Goal: Navigation & Orientation: Find specific page/section

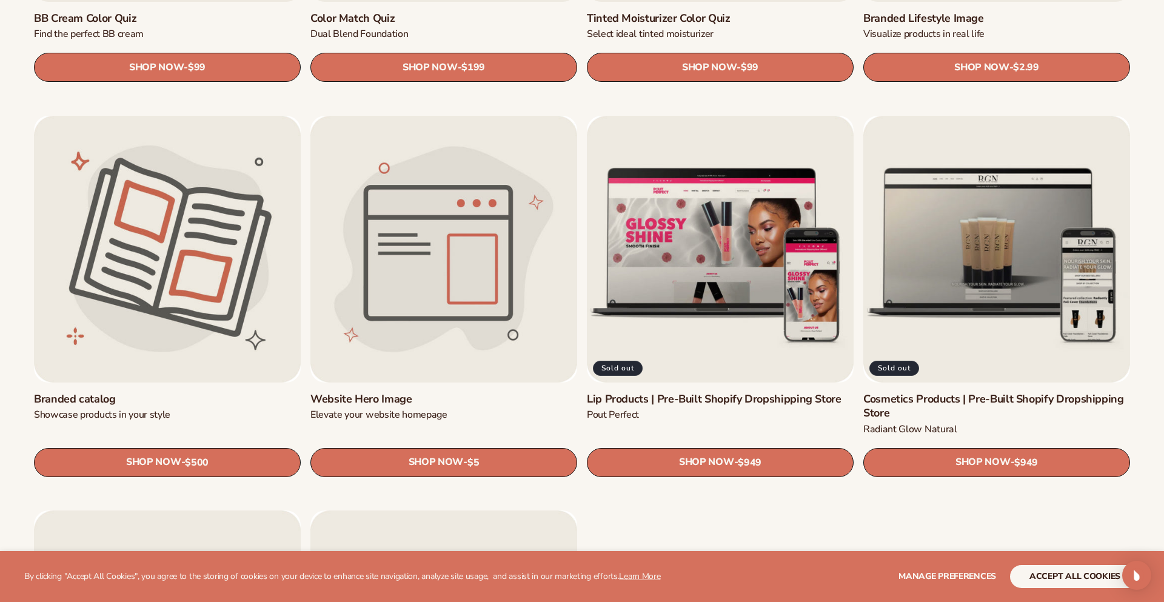
scroll to position [1455, 0]
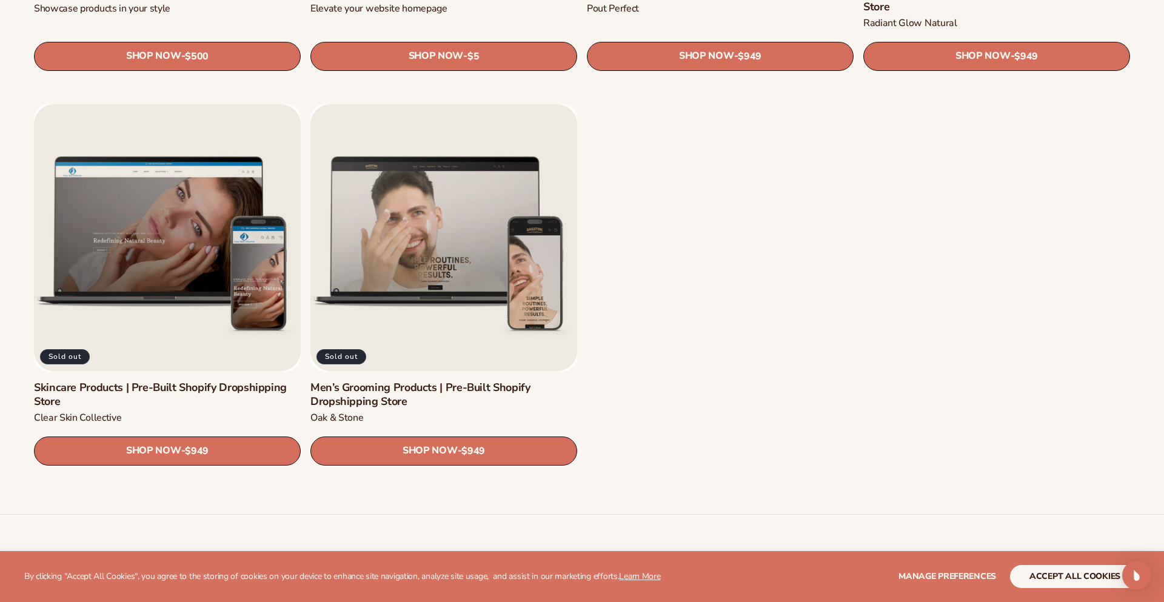
scroll to position [1900, 0]
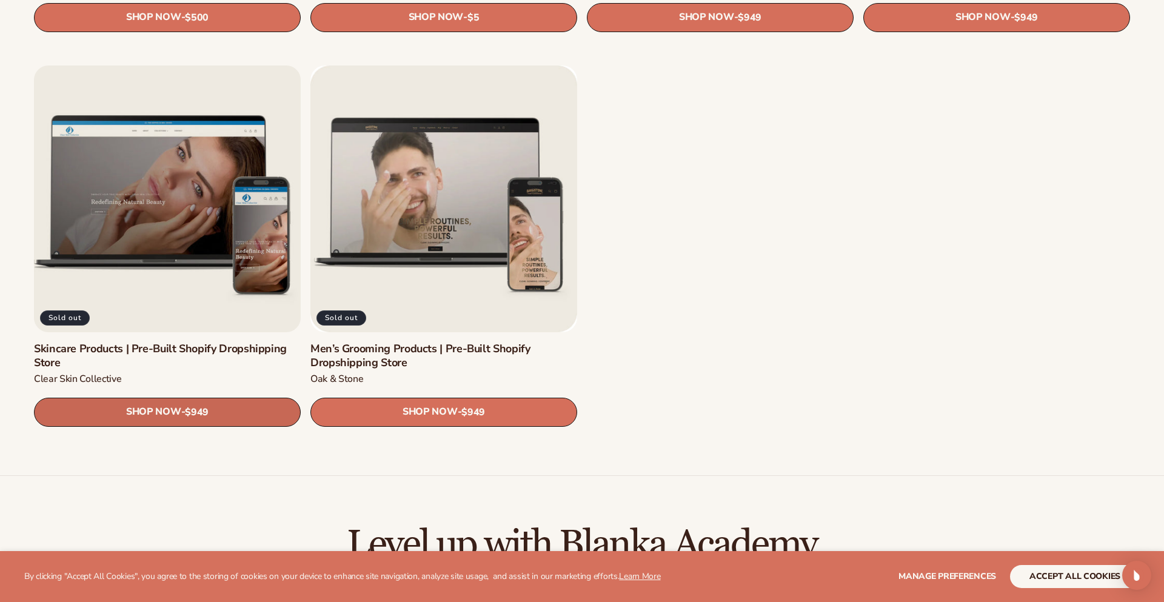
click at [202, 403] on link "SHOP NOW - Regular price $949 Sale price $949 Regular price Unit price / per" at bounding box center [167, 412] width 267 height 29
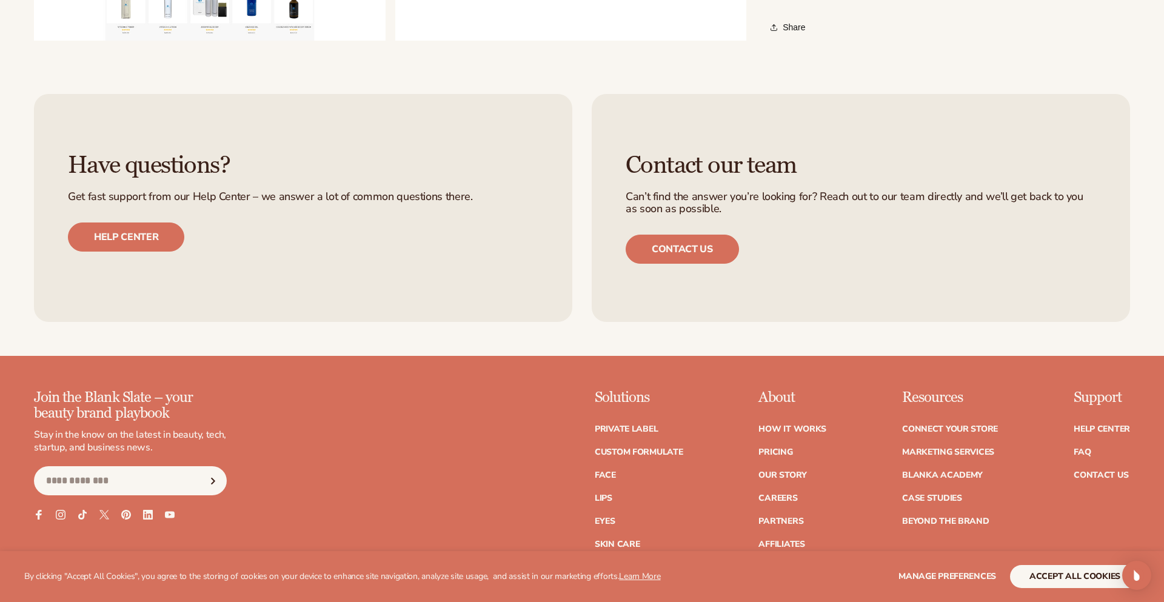
scroll to position [1647, 0]
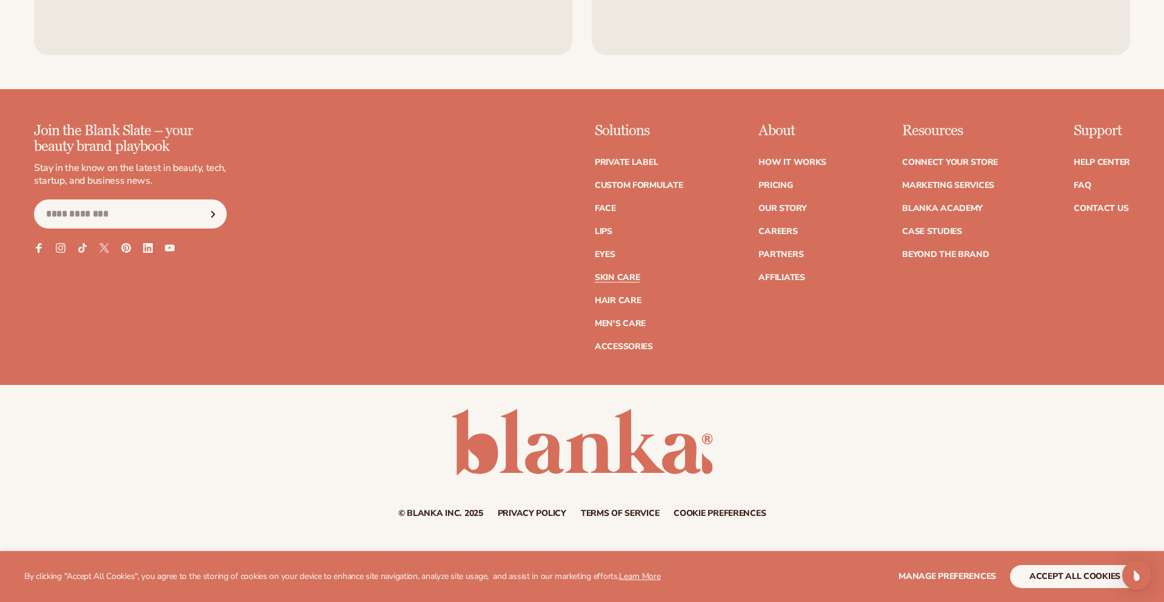
click at [620, 282] on link "Skin Care" at bounding box center [617, 277] width 45 height 8
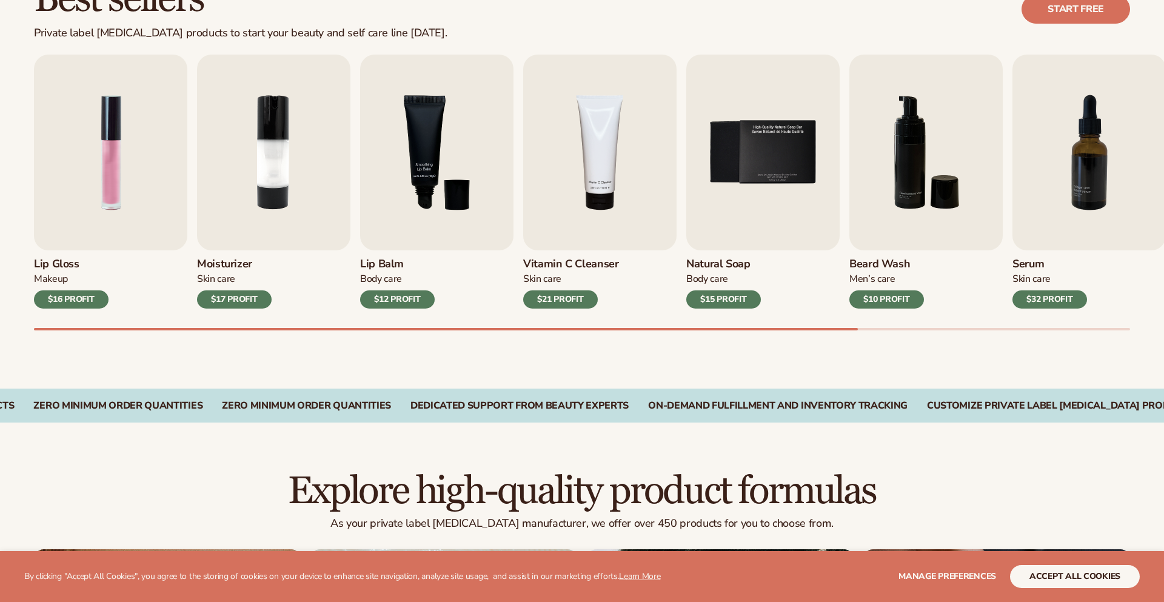
scroll to position [381, 0]
